Goal: Find specific page/section: Find specific page/section

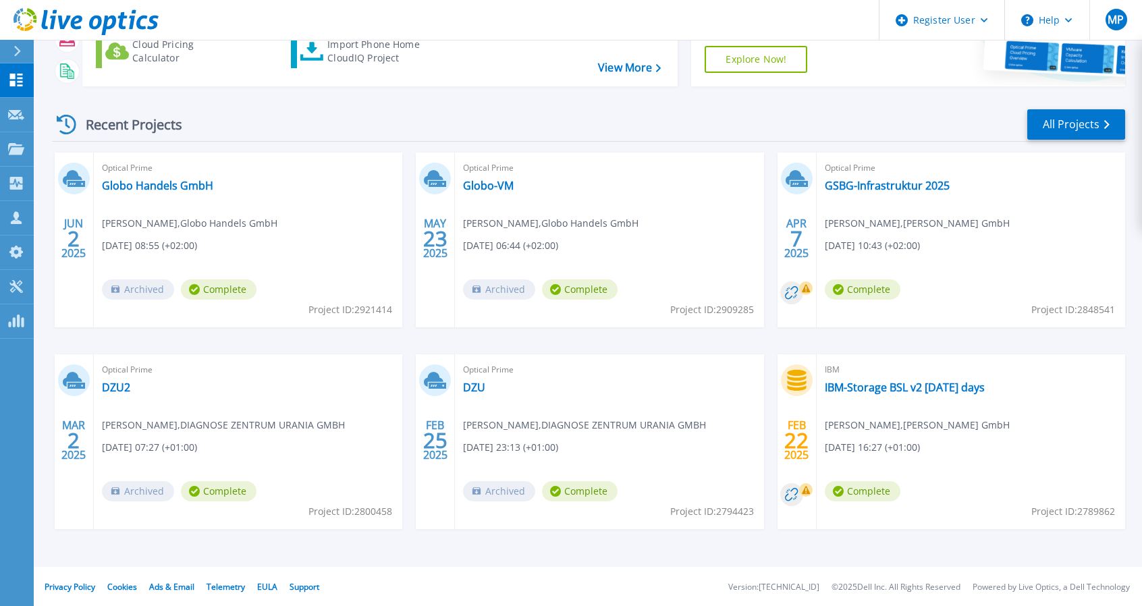
scroll to position [142, 0]
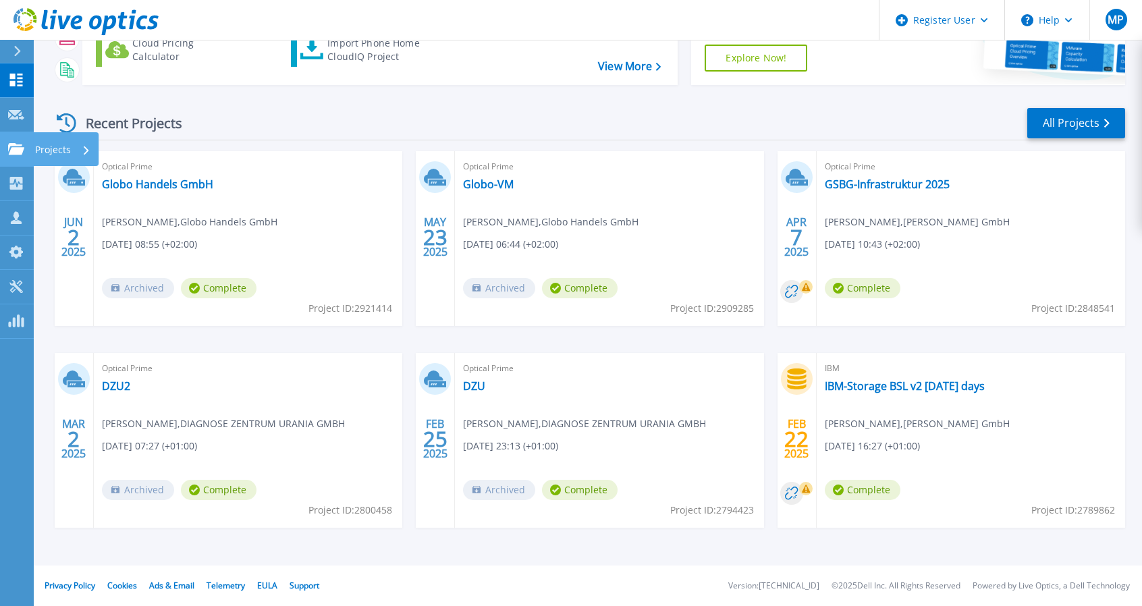
click at [31, 143] on link "Projects Projects" at bounding box center [17, 149] width 34 height 34
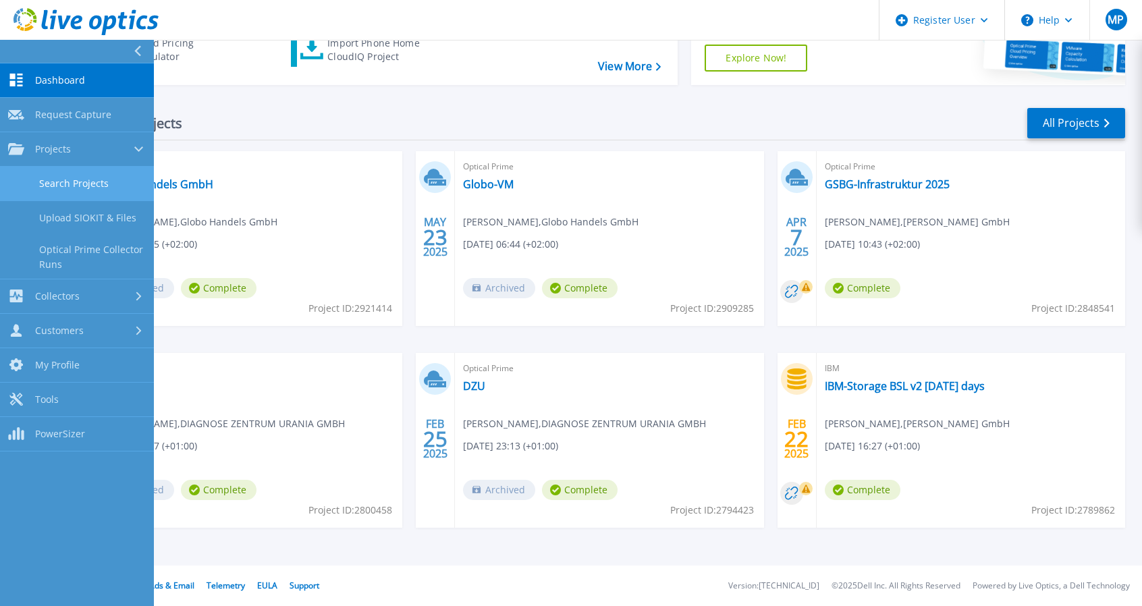
click at [76, 188] on link "Search Projects" at bounding box center [77, 184] width 154 height 34
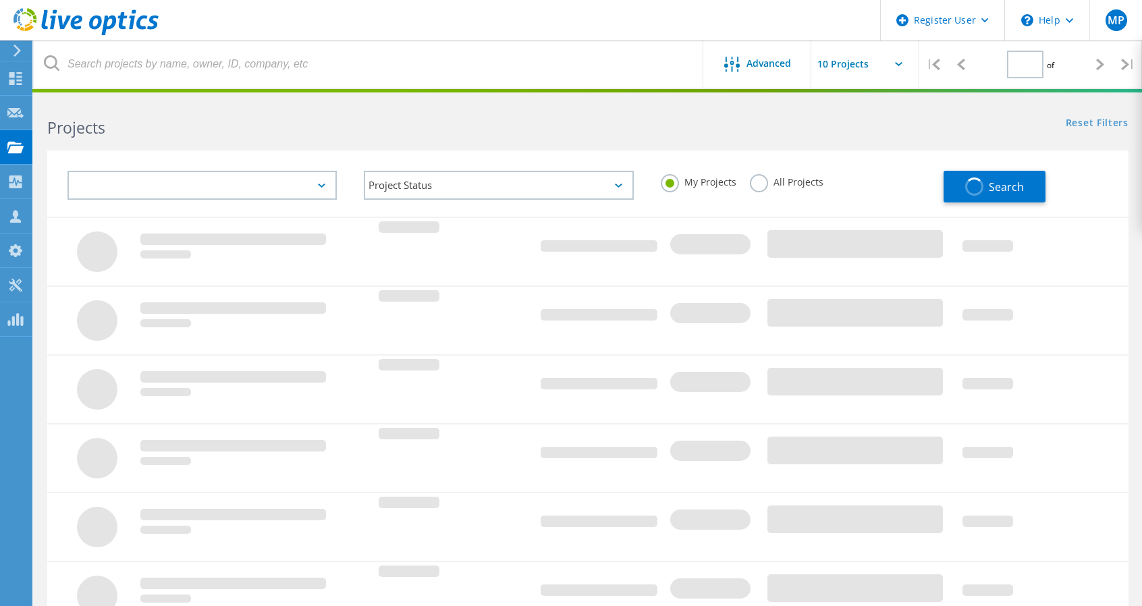
type input "1"
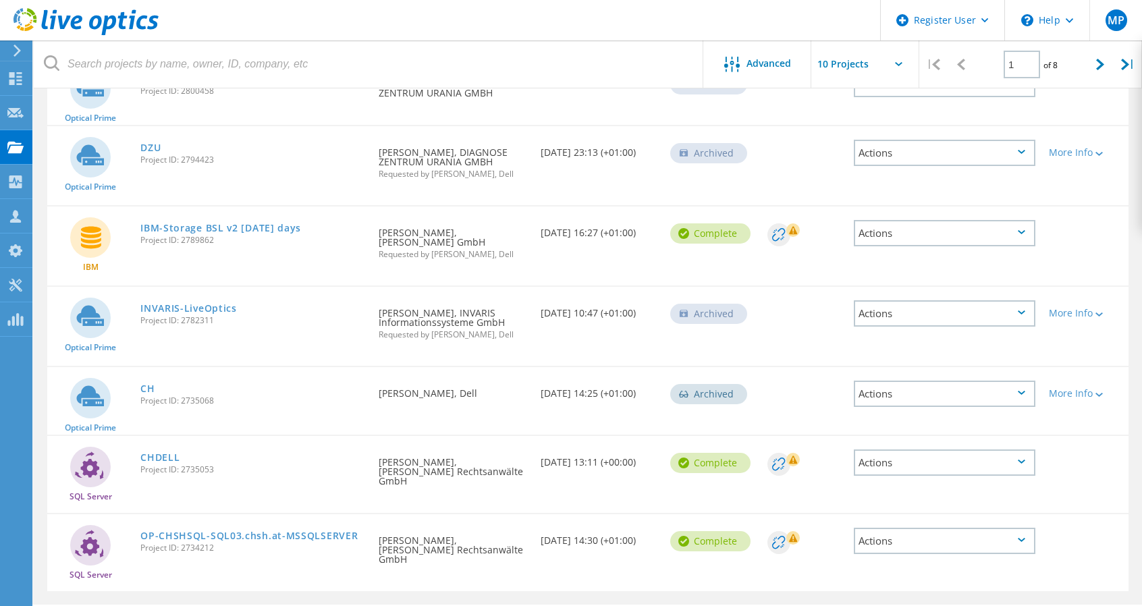
scroll to position [432, 0]
click at [173, 310] on link "INVARIS-LiveOptics" at bounding box center [188, 308] width 97 height 9
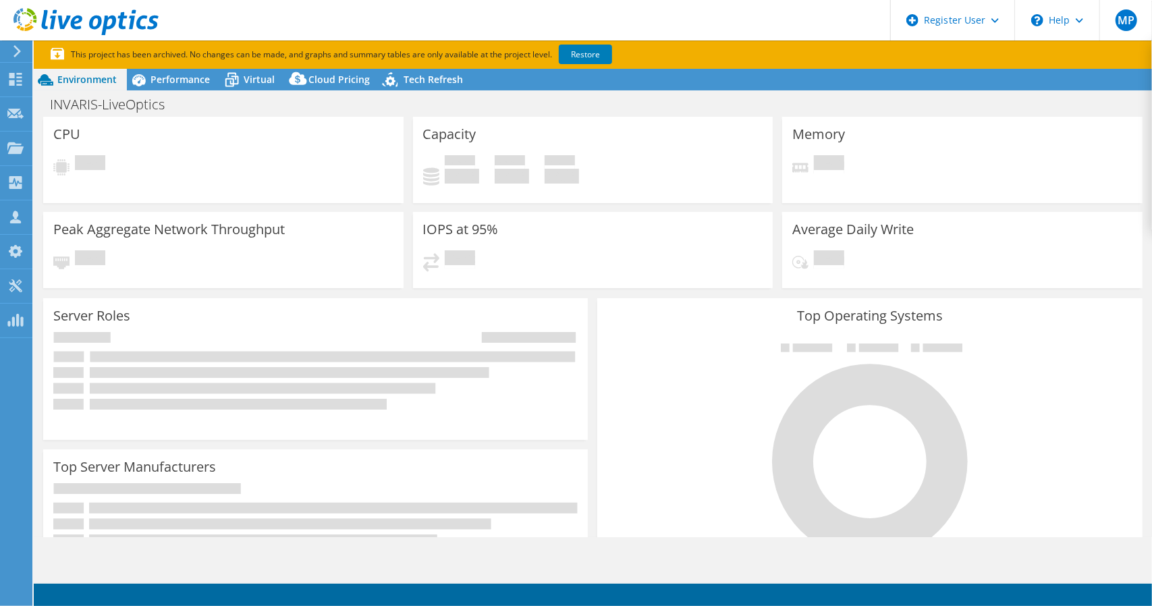
select select "EUFrankfurt"
